Goal: Task Accomplishment & Management: Complete application form

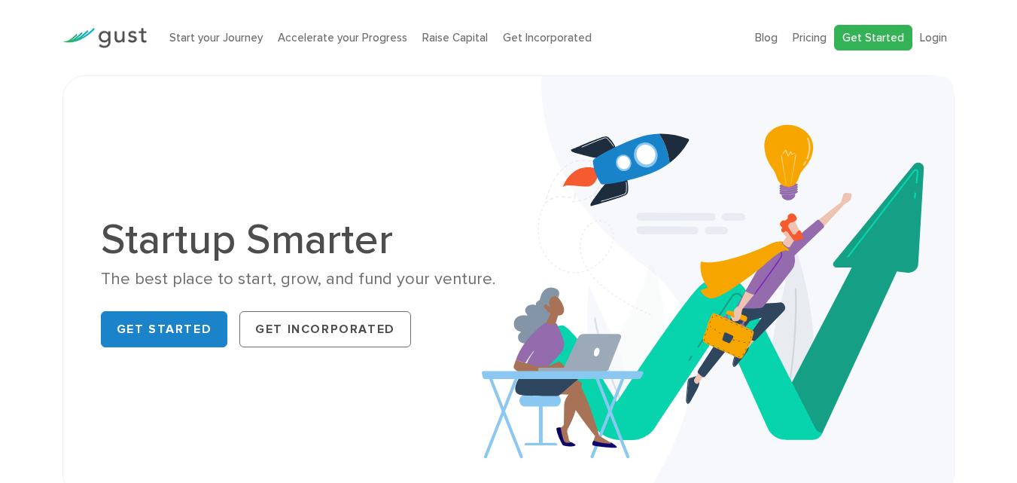
click at [881, 40] on link "Get Started" at bounding box center [873, 38] width 78 height 26
click at [935, 38] on link "Login" at bounding box center [933, 38] width 27 height 14
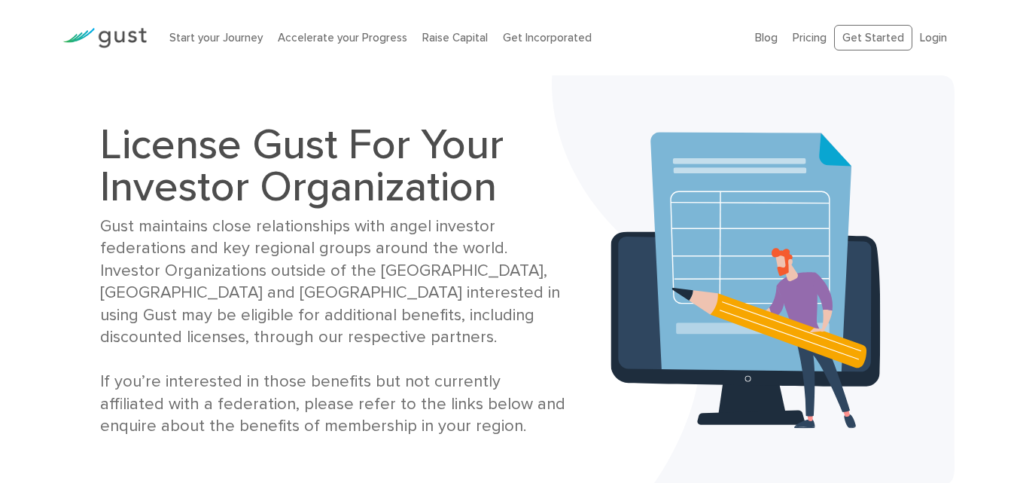
click at [101, 162] on h1 "License Gust For Your Investor Organization" at bounding box center [334, 165] width 468 height 84
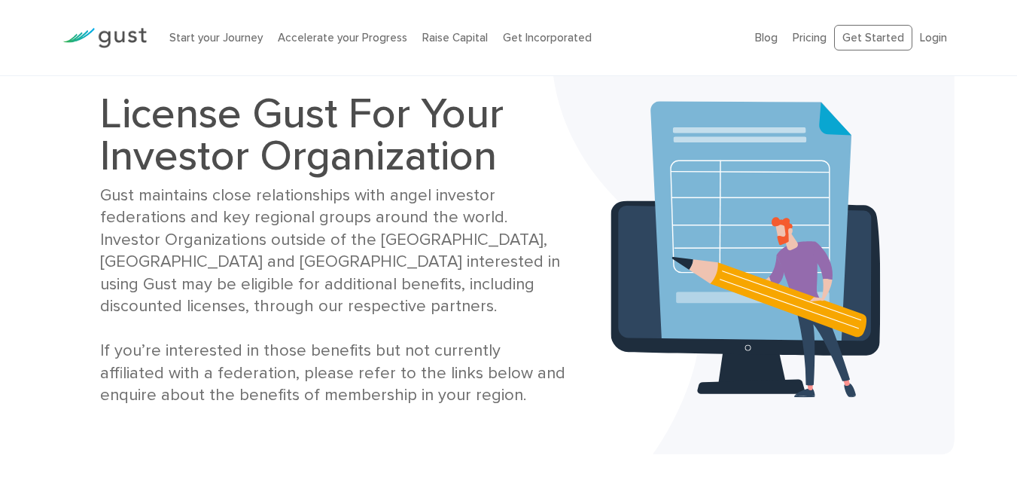
scroll to position [30, 0]
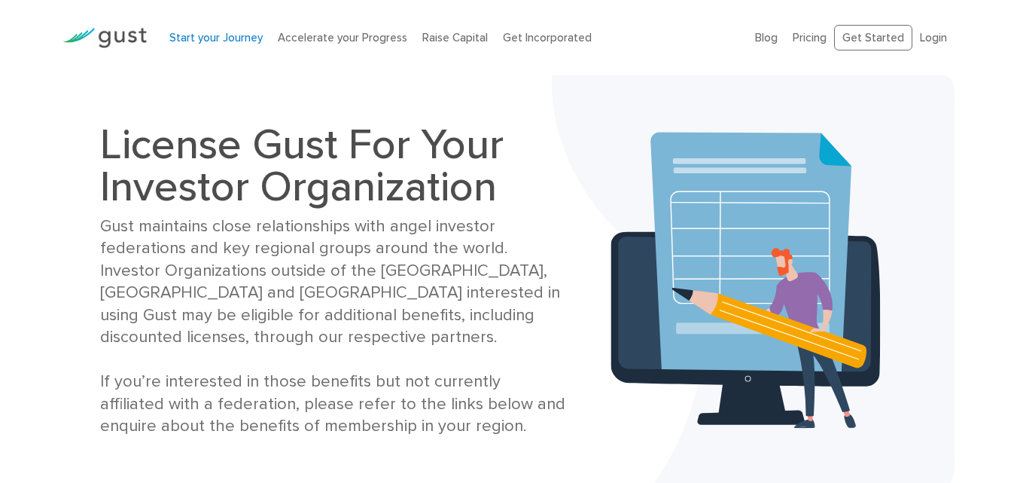
click at [217, 34] on link "Start your Journey" at bounding box center [215, 38] width 93 height 14
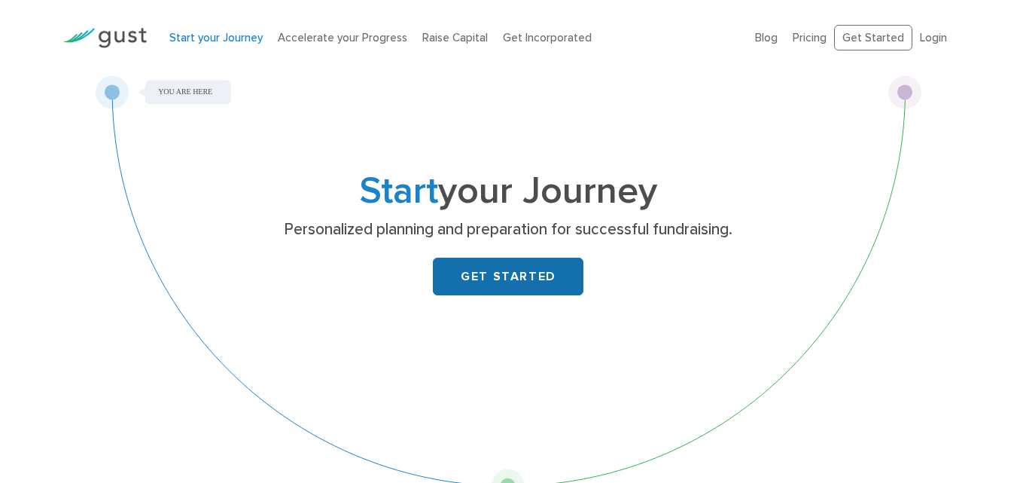
click at [505, 277] on link "GET STARTED" at bounding box center [508, 277] width 151 height 38
